Goal: Transaction & Acquisition: Download file/media

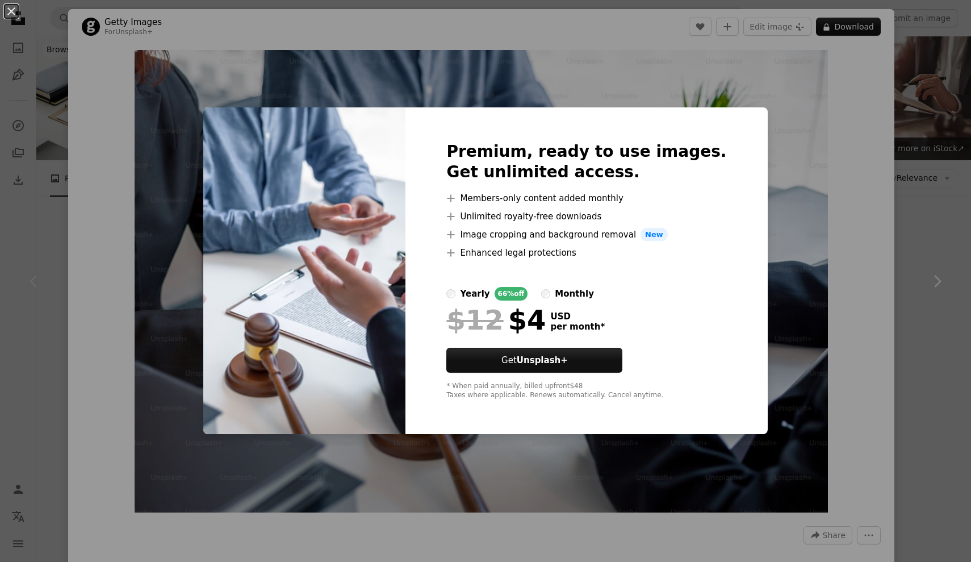
click at [825, 294] on div "An X shape Premium, ready to use images. Get unlimited access. A plus sign Memb…" at bounding box center [485, 281] width 971 height 562
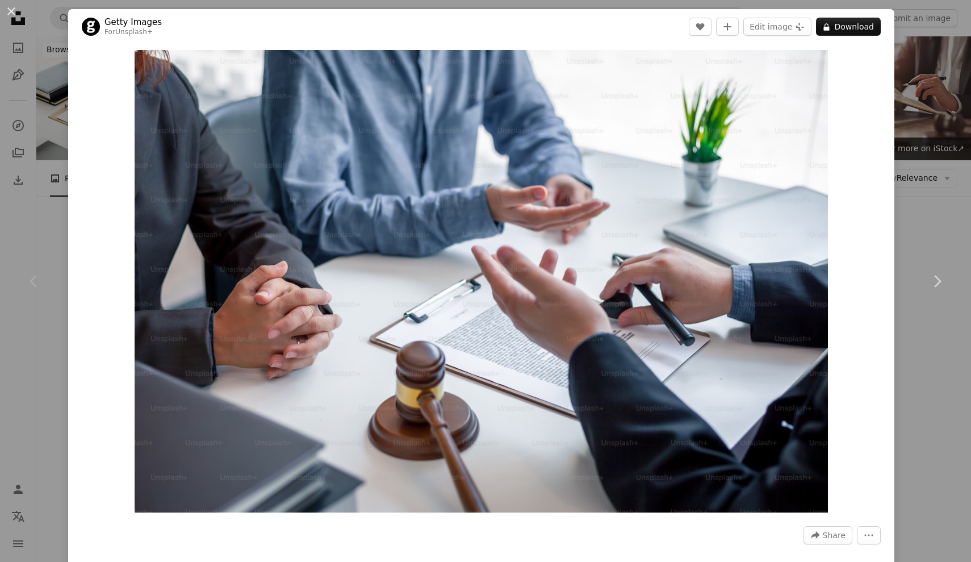
click at [948, 197] on div "An X shape Chevron left Chevron right Getty Images For Unsplash+ A heart A plus…" at bounding box center [485, 281] width 971 height 562
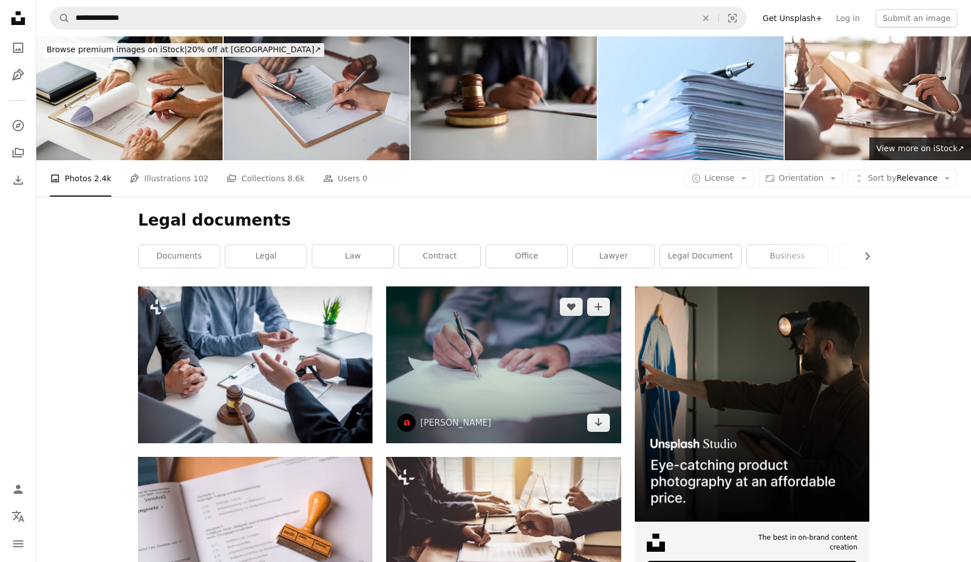
click at [483, 365] on img at bounding box center [503, 364] width 235 height 157
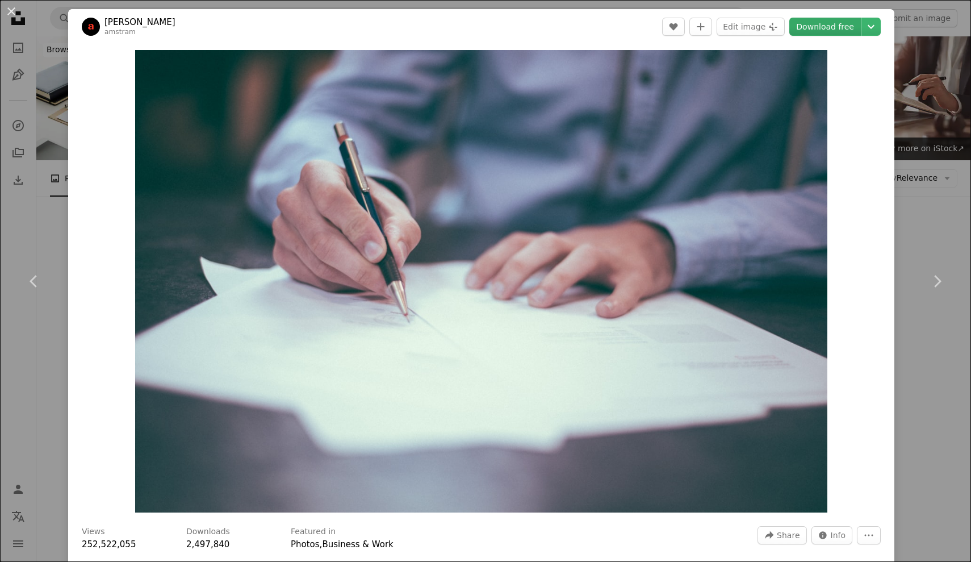
click at [842, 29] on link "Download free" at bounding box center [825, 27] width 72 height 18
